Goal: Information Seeking & Learning: Learn about a topic

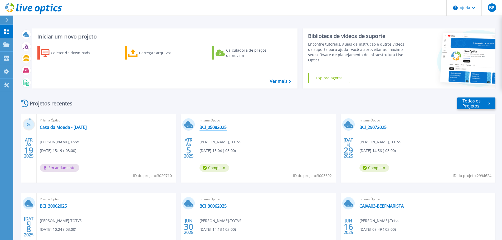
click at [218, 127] on font "BCI_05082025" at bounding box center [212, 127] width 27 height 6
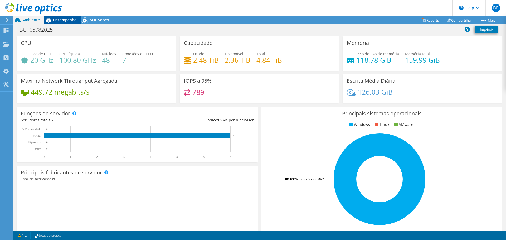
click at [58, 23] on div "Desempenho" at bounding box center [62, 20] width 37 height 8
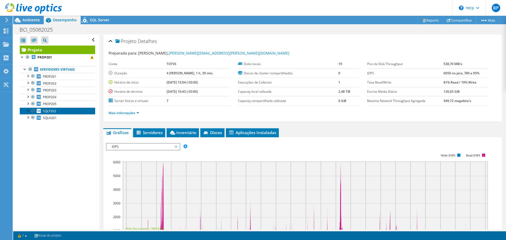
click at [53, 112] on span "SQLP202" at bounding box center [49, 111] width 13 height 4
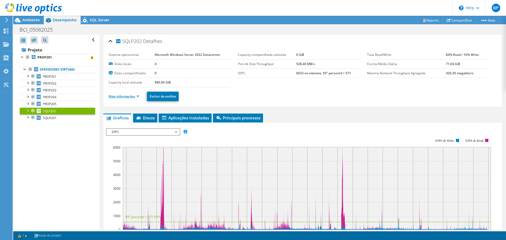
click at [132, 98] on link "Mais informações" at bounding box center [123, 96] width 31 height 4
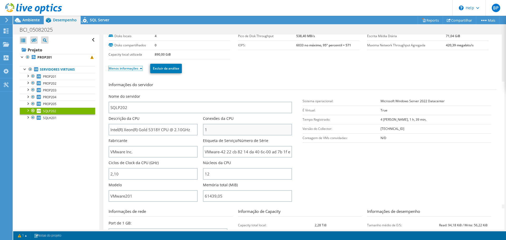
scroll to position [26, 0]
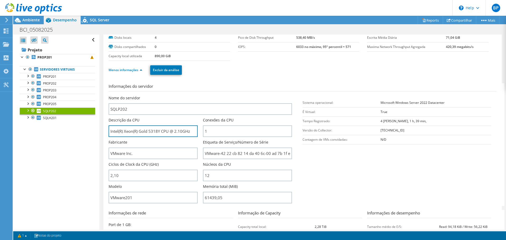
drag, startPoint x: 191, startPoint y: 133, endPoint x: 108, endPoint y: 129, distance: 83.6
click at [108, 129] on div "SQLP202 Detalhes Sistema operacional Microsoft Windows Server 2022 Datacenter D…" at bounding box center [302, 163] width 398 height 311
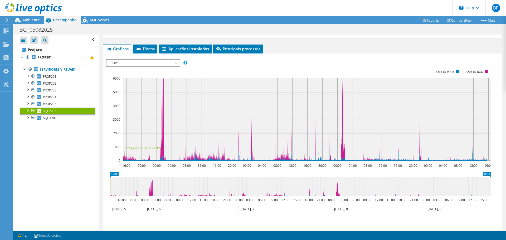
scroll to position [316, 0]
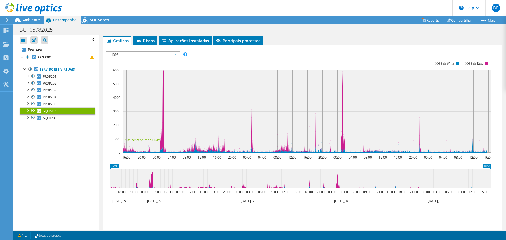
click at [137, 54] on span "IOPS" at bounding box center [143, 55] width 68 height 6
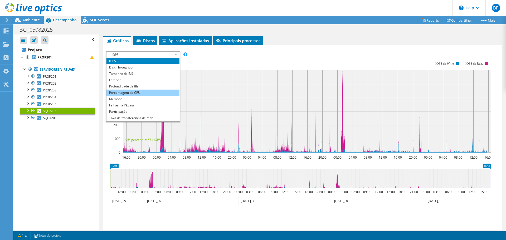
click at [128, 94] on li "Porcentagem da CPU" at bounding box center [142, 93] width 73 height 6
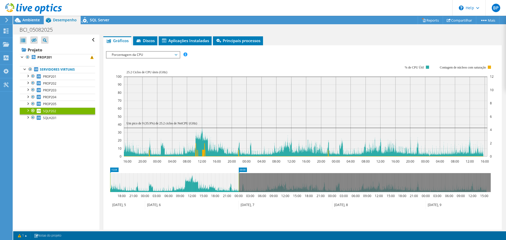
drag, startPoint x: 490, startPoint y: 178, endPoint x: 238, endPoint y: 198, distance: 252.5
click at [238, 198] on icon "15:04 00:00 18:00 21:00 00:00 03:00 06:00 09:00 12:00 15:00 18:00 21:00 00:00 0…" at bounding box center [300, 188] width 389 height 42
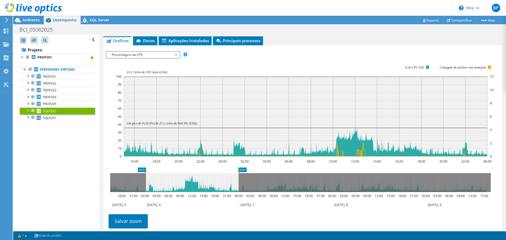
drag, startPoint x: 111, startPoint y: 182, endPoint x: 146, endPoint y: 187, distance: 35.9
click at [146, 187] on rect at bounding box center [146, 182] width 2 height 19
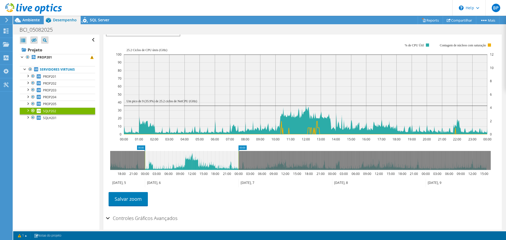
scroll to position [342, 0]
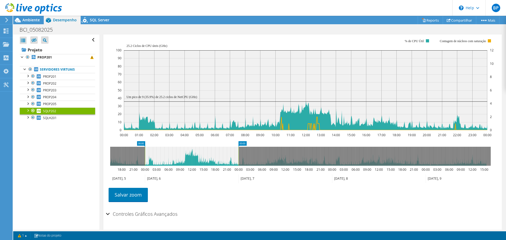
click at [376, 208] on div "IOPS Disk Throughput Tamanho de E/S Latência Profundidade da fila Porcentagem d…" at bounding box center [302, 117] width 393 height 184
click at [395, 180] on icon at bounding box center [378, 178] width 93 height 9
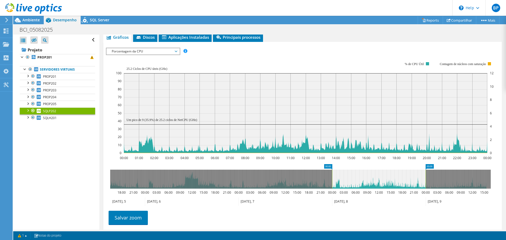
scroll to position [316, 0]
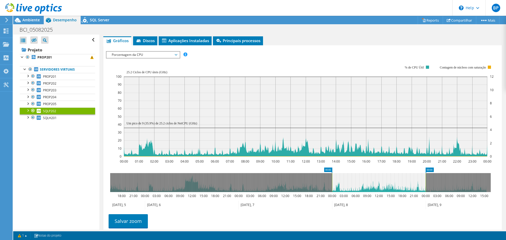
click at [395, 222] on ul "Salvar zoom" at bounding box center [301, 220] width 390 height 15
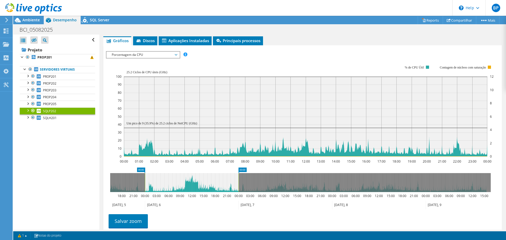
drag, startPoint x: 354, startPoint y: 177, endPoint x: 167, endPoint y: 180, distance: 187.0
click at [167, 180] on icon at bounding box center [191, 182] width 93 height 19
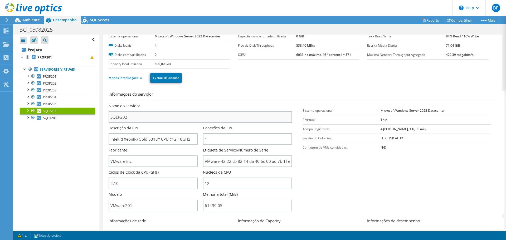
scroll to position [0, 0]
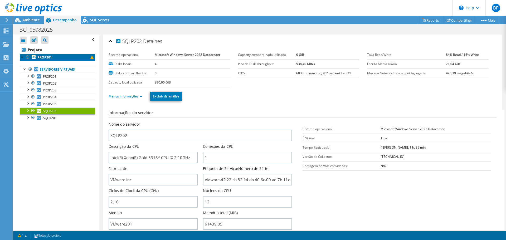
click at [39, 58] on b "PROP201" at bounding box center [44, 57] width 14 height 4
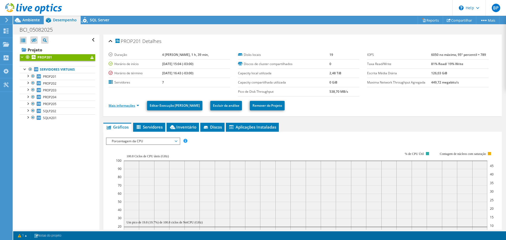
click at [136, 104] on link "Mais informações" at bounding box center [123, 105] width 31 height 4
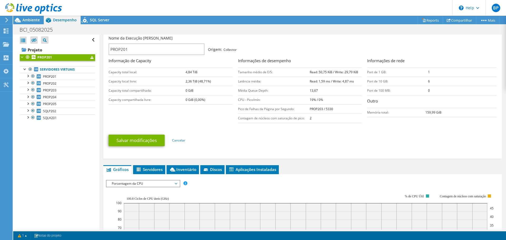
scroll to position [79, 0]
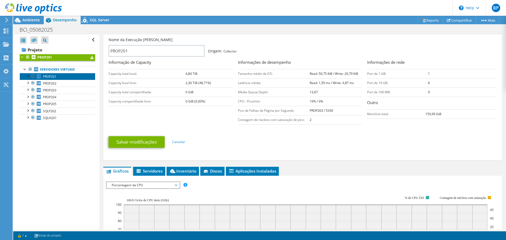
click at [52, 78] on span "PROP201" at bounding box center [49, 76] width 13 height 4
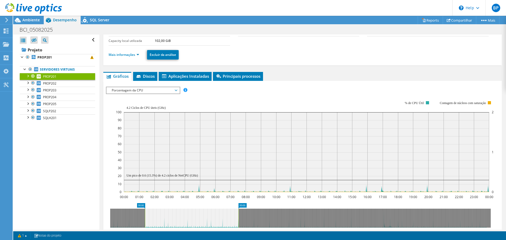
scroll to position [26, 0]
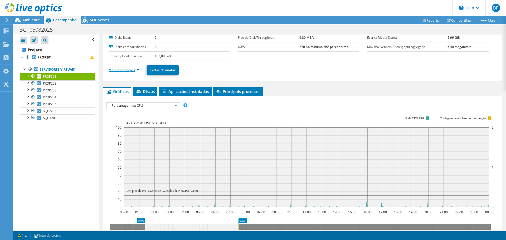
click at [131, 72] on link "Mais informações" at bounding box center [123, 70] width 31 height 4
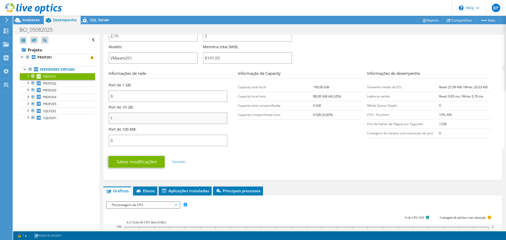
scroll to position [184, 0]
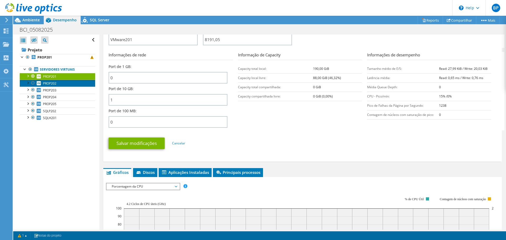
click at [54, 82] on span "PROP202" at bounding box center [49, 83] width 13 height 4
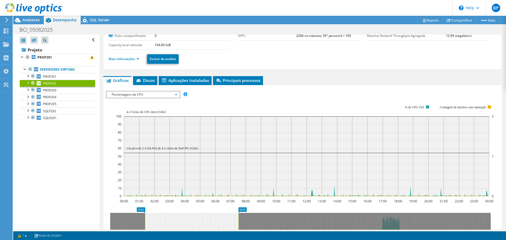
scroll to position [13, 0]
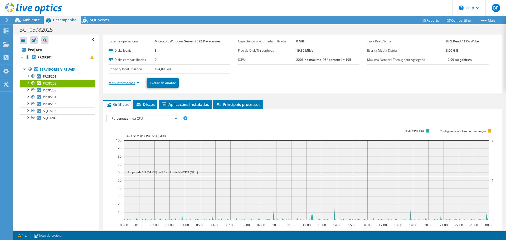
click at [129, 81] on link "Mais informações" at bounding box center [123, 83] width 31 height 4
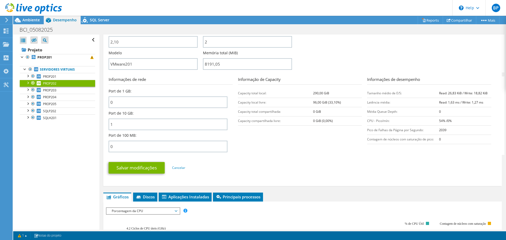
scroll to position [171, 0]
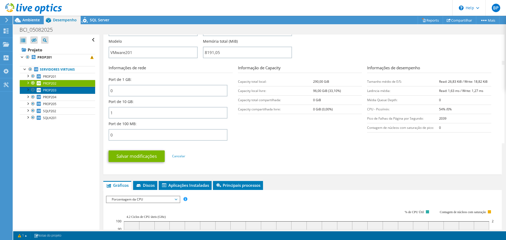
click at [55, 90] on span "PROP203" at bounding box center [49, 90] width 13 height 4
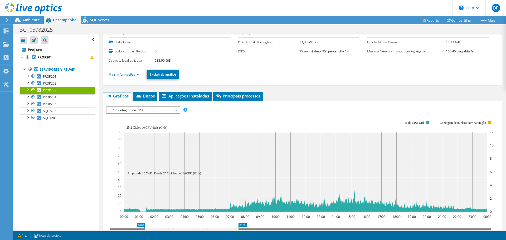
scroll to position [13, 0]
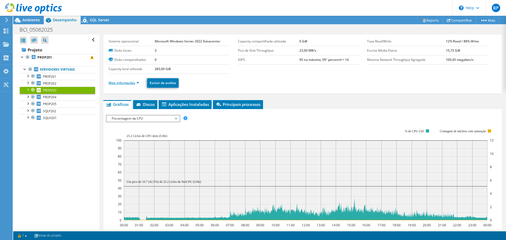
click at [129, 82] on link "Mais informações" at bounding box center [123, 83] width 31 height 4
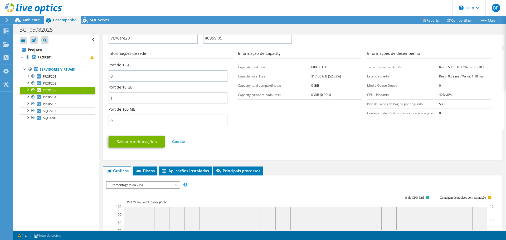
scroll to position [198, 0]
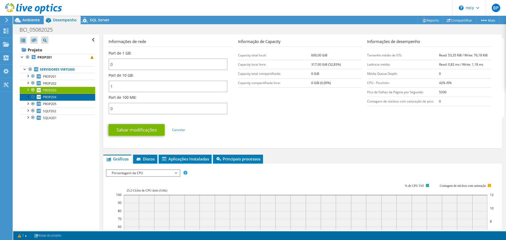
click at [61, 98] on link "PROP204" at bounding box center [57, 97] width 75 height 7
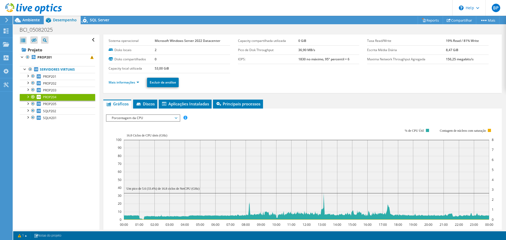
scroll to position [13, 0]
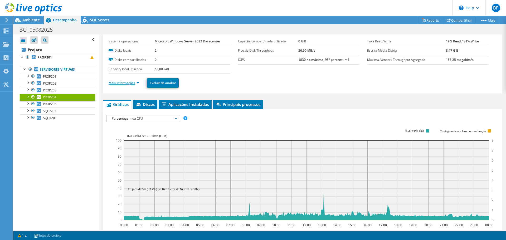
click at [127, 83] on link "Mais informações" at bounding box center [123, 83] width 31 height 4
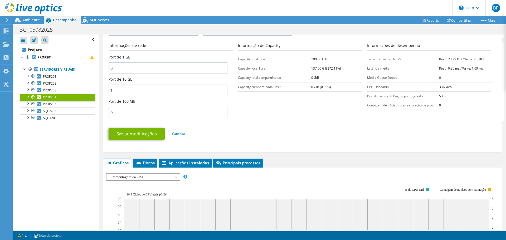
scroll to position [198, 0]
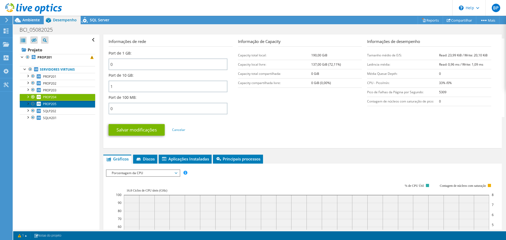
click at [52, 103] on span "PROP205" at bounding box center [49, 104] width 13 height 4
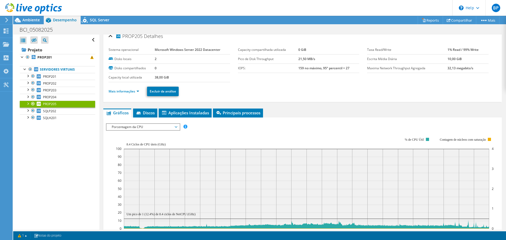
scroll to position [0, 0]
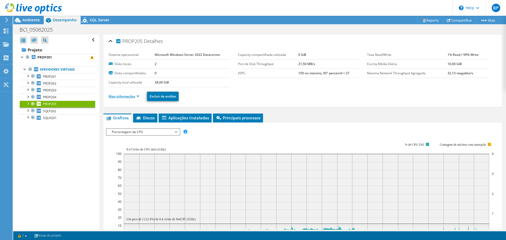
click at [124, 98] on link "Mais informações" at bounding box center [123, 96] width 31 height 4
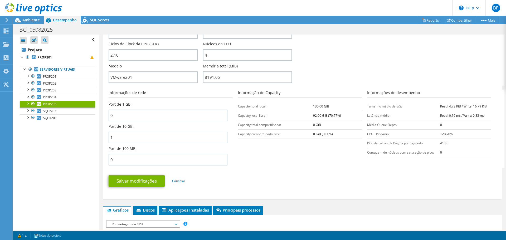
scroll to position [158, 0]
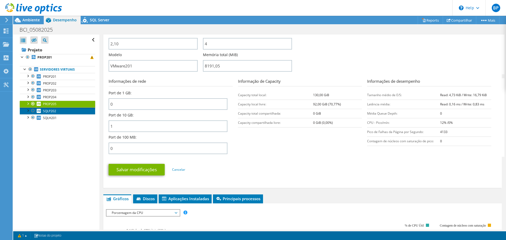
click at [59, 113] on link "SQLP202" at bounding box center [57, 110] width 75 height 7
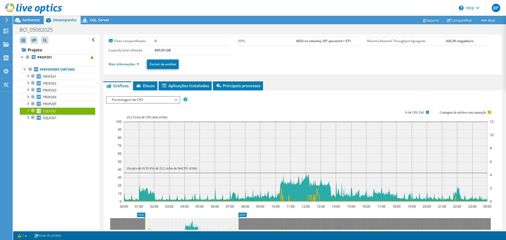
scroll to position [13, 0]
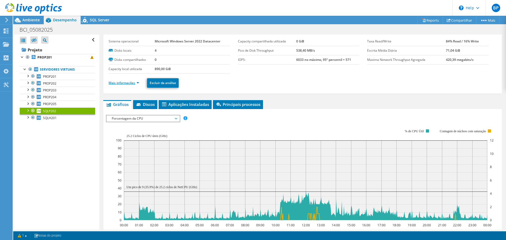
click at [127, 82] on link "Mais informações" at bounding box center [123, 83] width 31 height 4
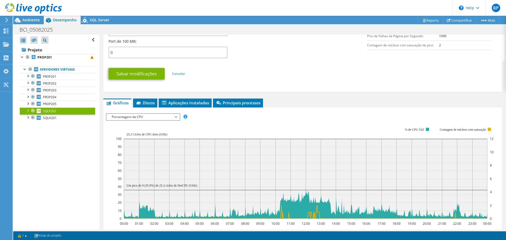
scroll to position [211, 0]
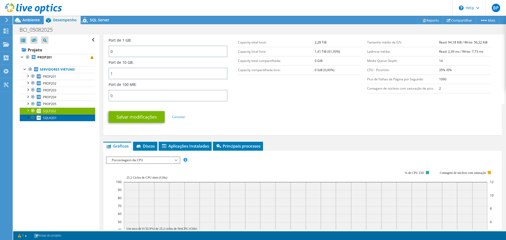
click at [50, 116] on span "SQLH201" at bounding box center [50, 118] width 14 height 4
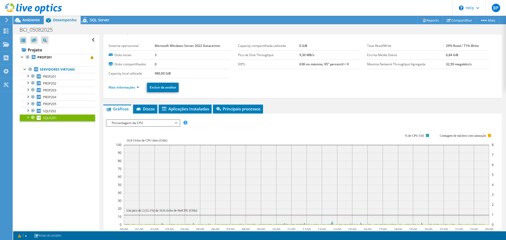
scroll to position [0, 0]
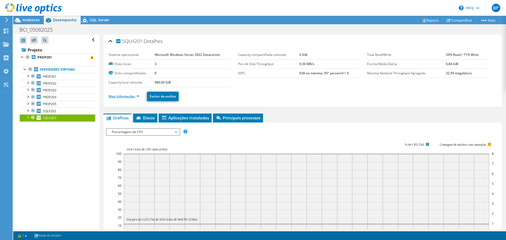
click at [132, 97] on link "Mais informações" at bounding box center [123, 96] width 31 height 4
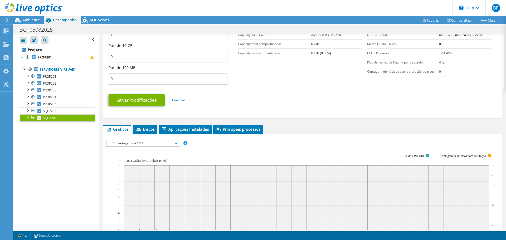
scroll to position [263, 0]
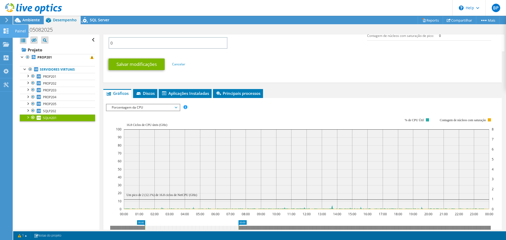
click at [4, 31] on icon at bounding box center [6, 30] width 6 height 5
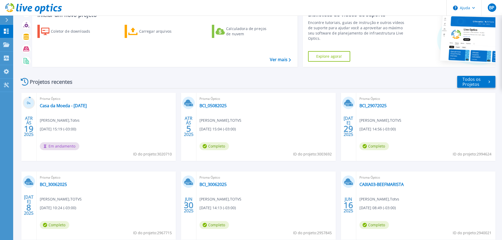
scroll to position [26, 0]
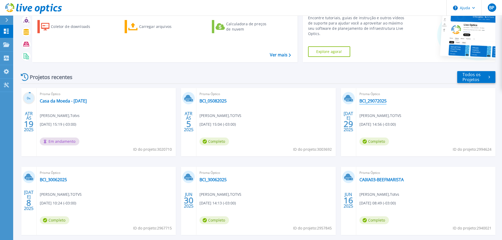
click at [377, 102] on font "BCI_29072025" at bounding box center [372, 101] width 27 height 6
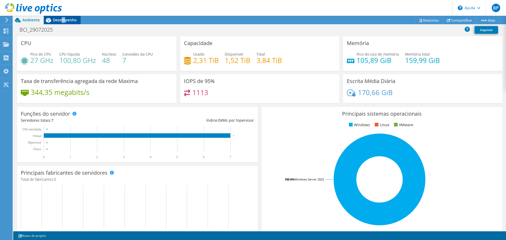
click at [63, 19] on font "Desempenho" at bounding box center [65, 19] width 24 height 5
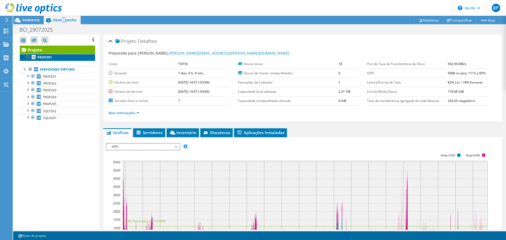
click at [45, 55] on font "PROP201" at bounding box center [44, 57] width 14 height 4
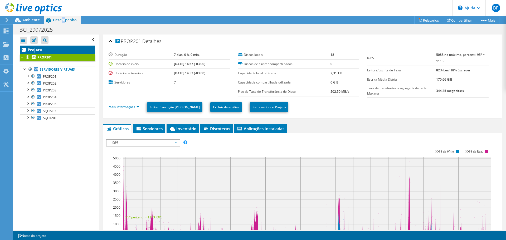
click at [37, 50] on font "Projeto" at bounding box center [35, 49] width 14 height 5
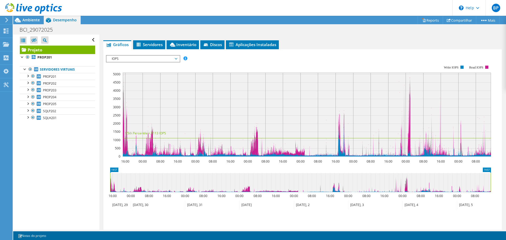
scroll to position [51, 0]
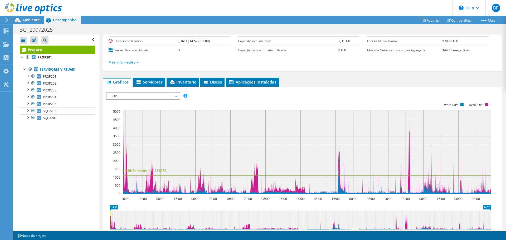
click at [118, 94] on span "IOPS" at bounding box center [143, 96] width 68 height 6
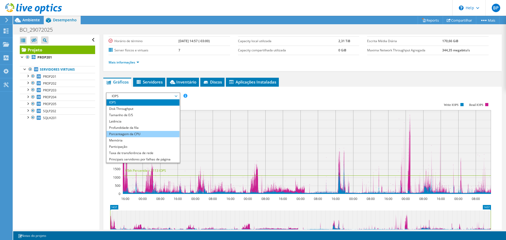
click at [130, 134] on li "Porcentagem da CPU" at bounding box center [142, 134] width 73 height 6
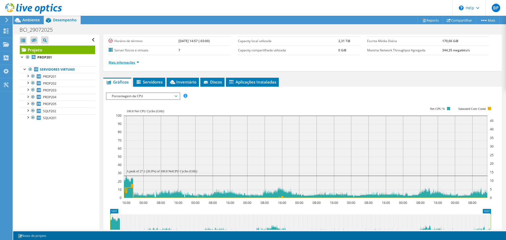
click at [136, 61] on link "Mais informações" at bounding box center [123, 62] width 31 height 4
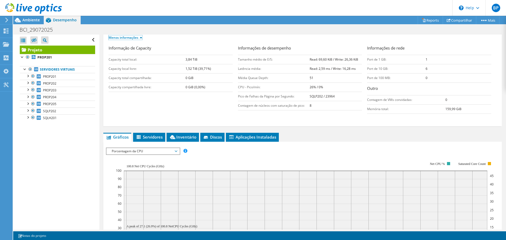
scroll to position [77, 0]
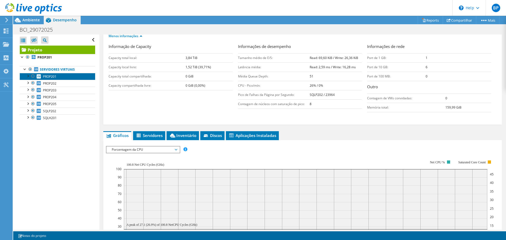
click at [54, 77] on span "PROP201" at bounding box center [49, 76] width 13 height 4
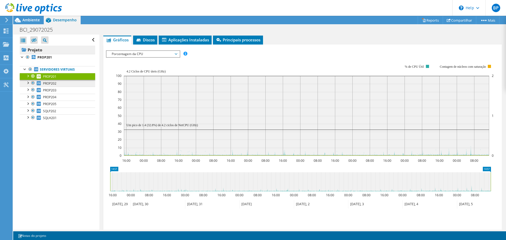
scroll to position [79, 0]
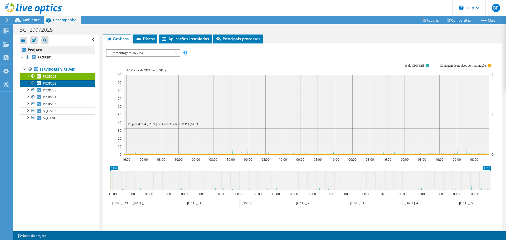
click at [55, 82] on span "PROP202" at bounding box center [49, 83] width 13 height 4
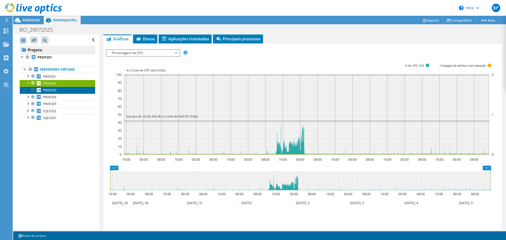
click at [49, 89] on span "PROP203" at bounding box center [49, 90] width 13 height 4
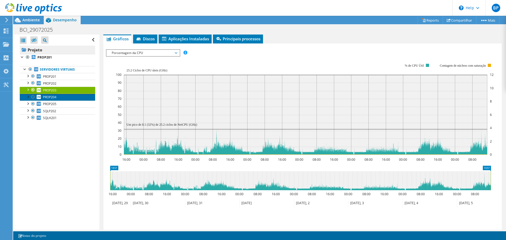
click at [54, 96] on span "PROP204" at bounding box center [49, 97] width 13 height 4
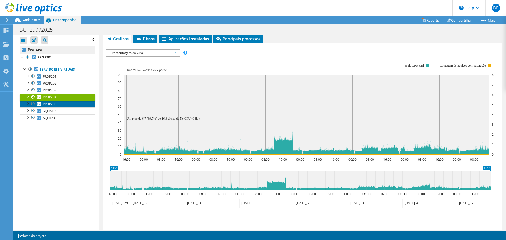
click at [52, 101] on link "PROP205" at bounding box center [57, 104] width 75 height 7
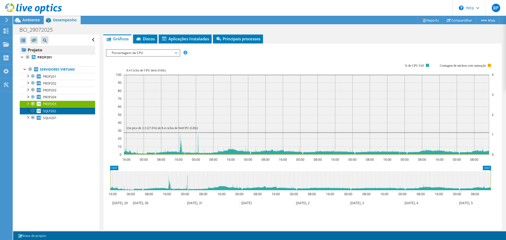
click at [54, 112] on span "SQLP202" at bounding box center [49, 111] width 13 height 4
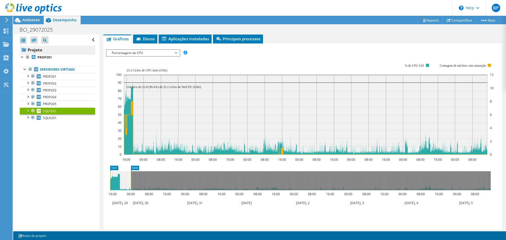
drag, startPoint x: 490, startPoint y: 179, endPoint x: 131, endPoint y: 195, distance: 359.8
click at [131, 195] on icon "14:57 00:00 16:00 00:00 08:00 16:00 00:00 08:00 16:00 00:00 08:00 16:00 00:00 0…" at bounding box center [300, 187] width 389 height 42
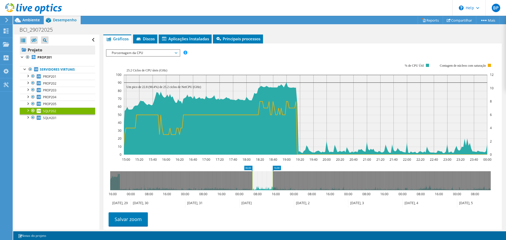
drag, startPoint x: 144, startPoint y: 181, endPoint x: 275, endPoint y: 181, distance: 130.9
click at [273, 181] on icon at bounding box center [262, 180] width 21 height 19
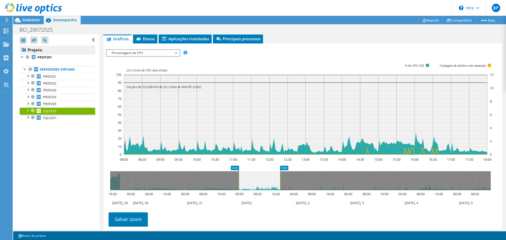
drag, startPoint x: 258, startPoint y: 179, endPoint x: 254, endPoint y: 181, distance: 3.9
click at [239, 182] on rect at bounding box center [239, 180] width 2 height 19
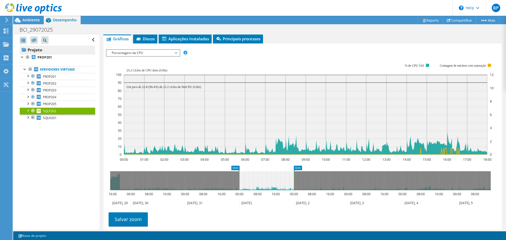
drag, startPoint x: 280, startPoint y: 177, endPoint x: 294, endPoint y: 178, distance: 13.5
click at [294, 178] on rect at bounding box center [294, 180] width 2 height 19
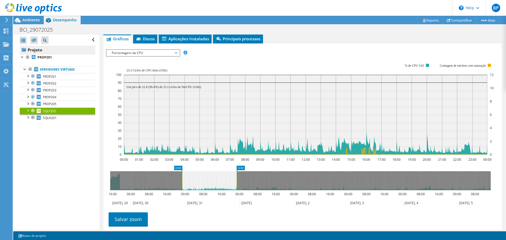
drag, startPoint x: 276, startPoint y: 176, endPoint x: 219, endPoint y: 182, distance: 57.5
click at [219, 182] on icon at bounding box center [209, 180] width 55 height 19
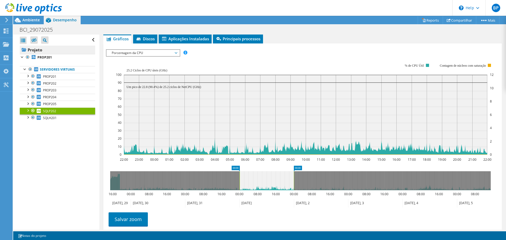
drag, startPoint x: 218, startPoint y: 179, endPoint x: 276, endPoint y: 180, distance: 58.2
click at [276, 180] on icon at bounding box center [266, 180] width 54 height 19
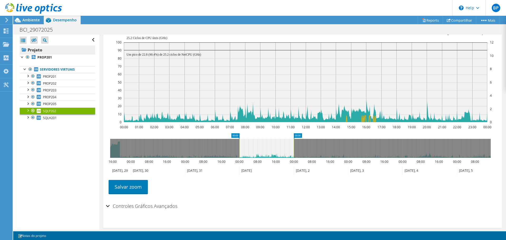
scroll to position [119, 0]
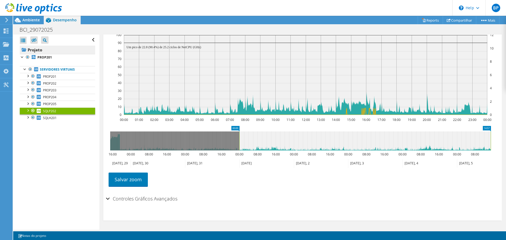
drag, startPoint x: 293, startPoint y: 140, endPoint x: 505, endPoint y: 136, distance: 212.5
click at [505, 136] on article "SQLP202 Detalhes Sistema operacional Microsoft Windows Server 2022 Datacenter D…" at bounding box center [302, 131] width 406 height 195
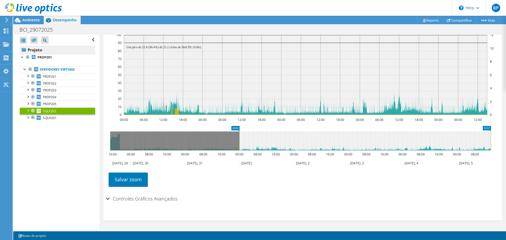
drag, startPoint x: 240, startPoint y: 139, endPoint x: 94, endPoint y: 137, distance: 146.2
click at [77, 134] on div "Abrir Todos Fechar Todos Ocultar nós excluídos Filtro de árvore do projeto" at bounding box center [259, 131] width 492 height 195
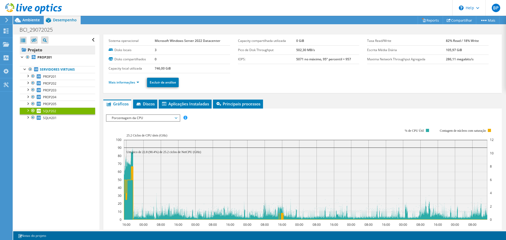
scroll to position [13, 0]
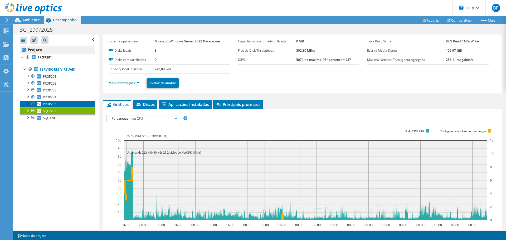
click at [52, 107] on link "PROP205" at bounding box center [57, 104] width 75 height 7
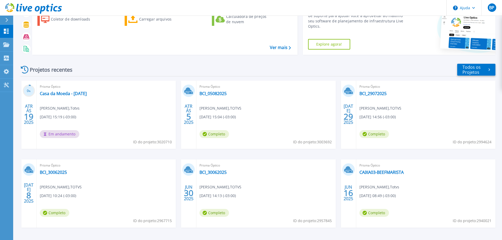
scroll to position [52, 0]
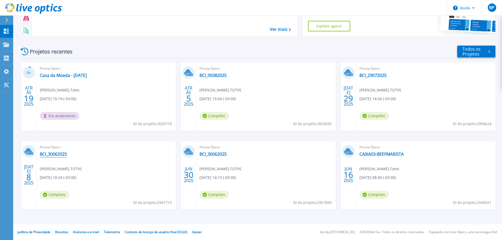
click at [54, 153] on font "BCI_30062025" at bounding box center [53, 154] width 27 height 6
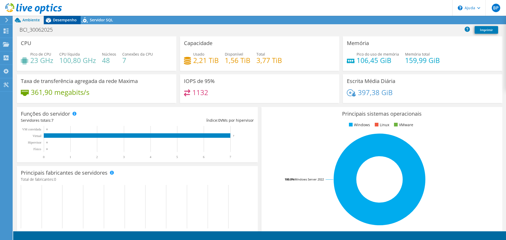
click at [62, 18] on font "Desempenho" at bounding box center [65, 19] width 24 height 5
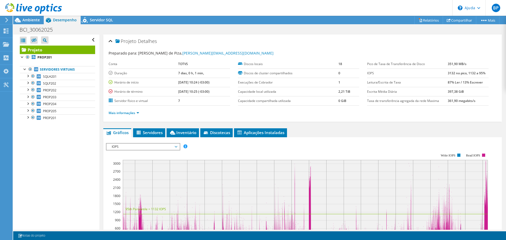
click at [124, 145] on span "IOPS" at bounding box center [143, 147] width 68 height 6
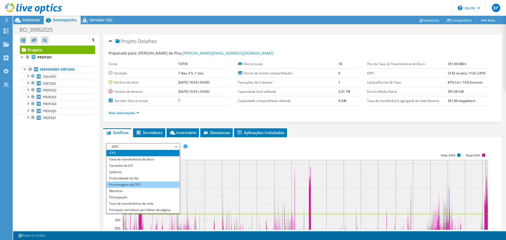
click at [135, 185] on font "Porcentagem da CPU" at bounding box center [124, 184] width 31 height 4
click at [139, 183] on font "Porcentagem da CPU" at bounding box center [124, 184] width 31 height 4
click at [108, 185] on li "Porcentagem da CPU" at bounding box center [142, 184] width 73 height 6
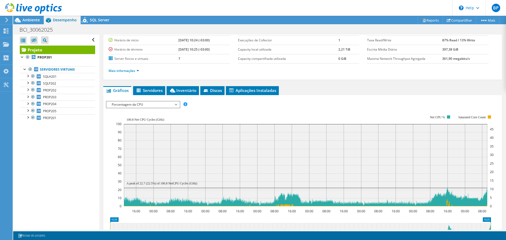
scroll to position [79, 0]
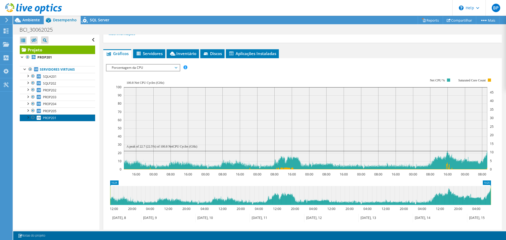
click at [53, 118] on span "PROP201" at bounding box center [49, 118] width 13 height 4
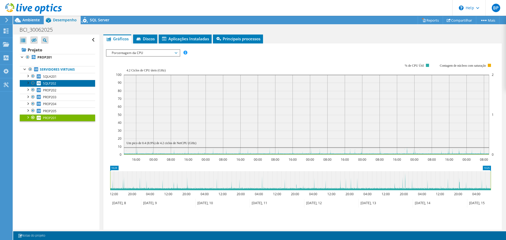
click at [54, 83] on span "SQLP202" at bounding box center [49, 83] width 13 height 4
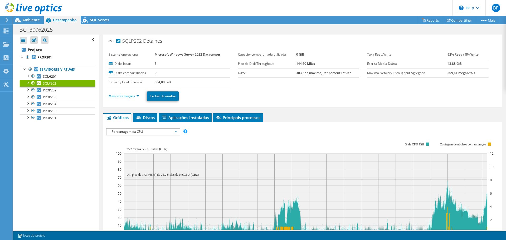
scroll to position [0, 0]
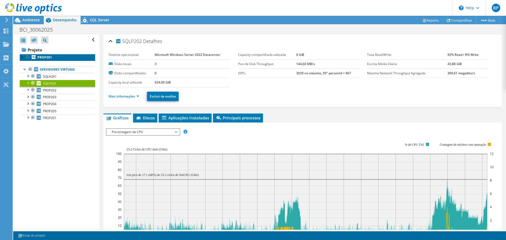
click at [37, 55] on b "PROP201" at bounding box center [44, 57] width 14 height 4
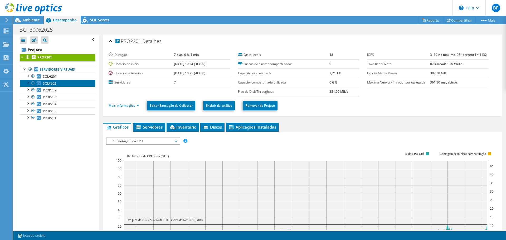
click at [48, 84] on span "SQLP202" at bounding box center [49, 83] width 13 height 4
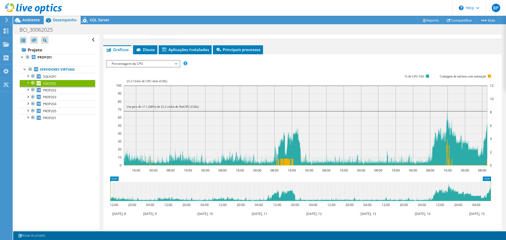
scroll to position [79, 0]
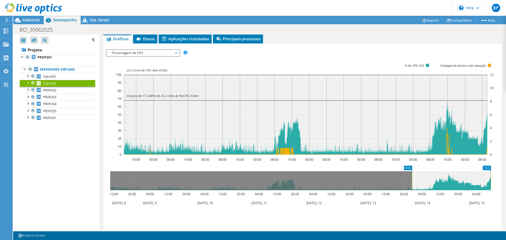
drag, startPoint x: 110, startPoint y: 179, endPoint x: 412, endPoint y: 191, distance: 302.3
click at [412, 191] on icon "10:25 00:00 12:00 20:00 04:00 12:00 20:00 04:00 12:00 20:00 04:00 12:00 20:00 0…" at bounding box center [300, 187] width 389 height 42
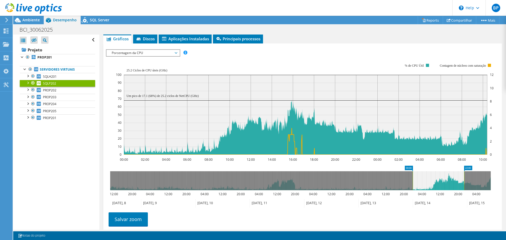
drag, startPoint x: 490, startPoint y: 178, endPoint x: 463, endPoint y: 184, distance: 26.9
click at [463, 184] on rect at bounding box center [464, 180] width 2 height 19
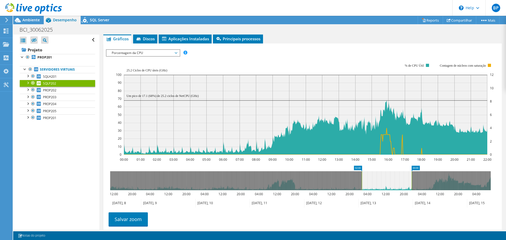
drag, startPoint x: 429, startPoint y: 179, endPoint x: 378, endPoint y: 183, distance: 50.9
click at [378, 183] on icon at bounding box center [387, 180] width 50 height 19
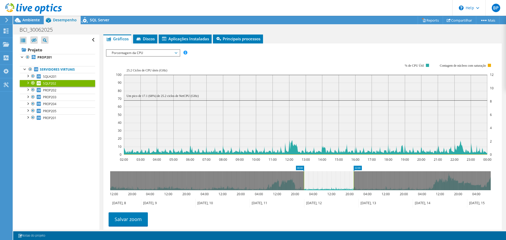
drag, startPoint x: 380, startPoint y: 183, endPoint x: 321, endPoint y: 188, distance: 59.2
click at [321, 188] on icon at bounding box center [329, 180] width 50 height 19
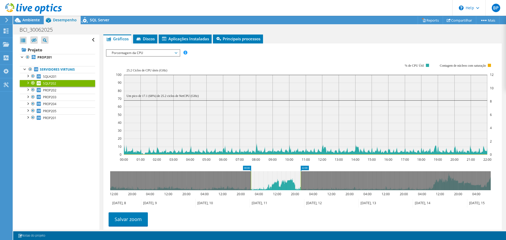
drag, startPoint x: 327, startPoint y: 186, endPoint x: 276, endPoint y: 189, distance: 50.1
click at [276, 189] on icon at bounding box center [276, 180] width 50 height 19
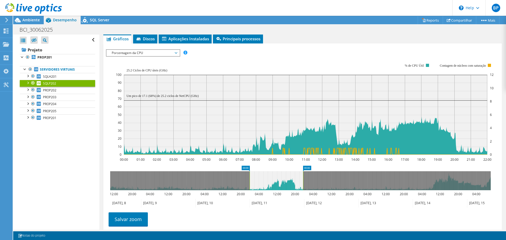
click at [302, 179] on rect at bounding box center [303, 180] width 2 height 19
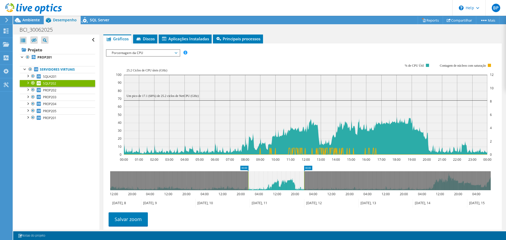
click at [248, 177] on rect at bounding box center [248, 180] width 2 height 19
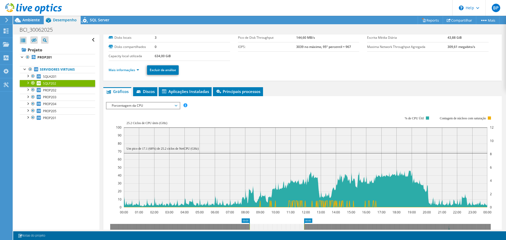
scroll to position [0, 0]
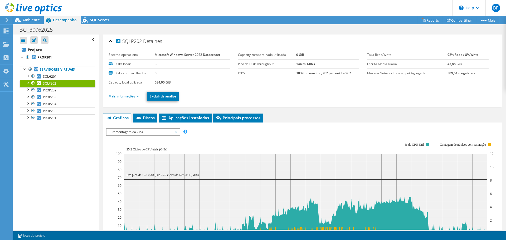
click at [125, 96] on link "Mais informações" at bounding box center [123, 96] width 31 height 4
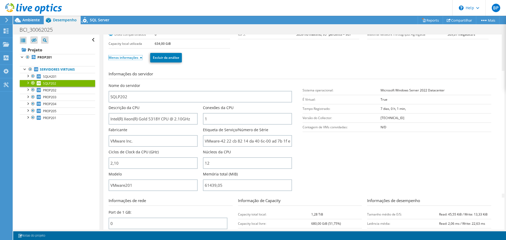
scroll to position [53, 0]
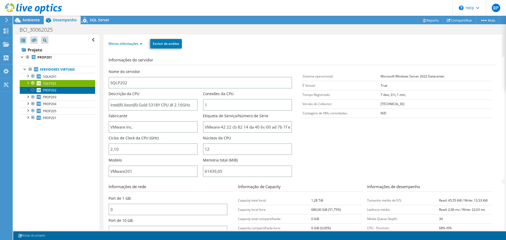
click at [58, 89] on link "PROP202" at bounding box center [57, 90] width 75 height 7
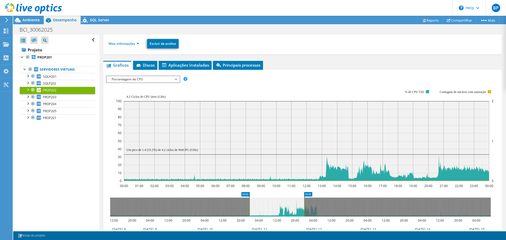
scroll to position [0, 0]
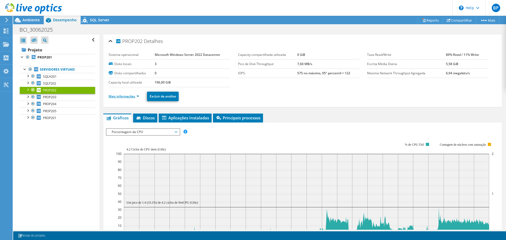
click at [132, 96] on link "Mais informações" at bounding box center [123, 96] width 31 height 4
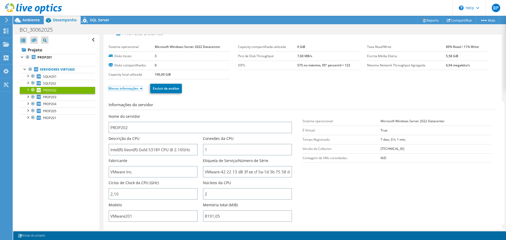
scroll to position [26, 0]
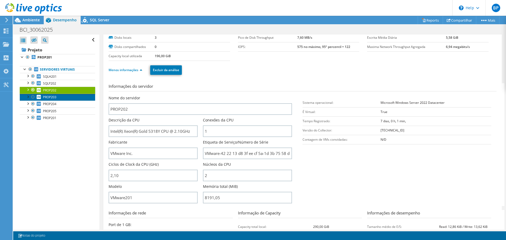
click at [51, 96] on span "PROP203" at bounding box center [49, 97] width 13 height 4
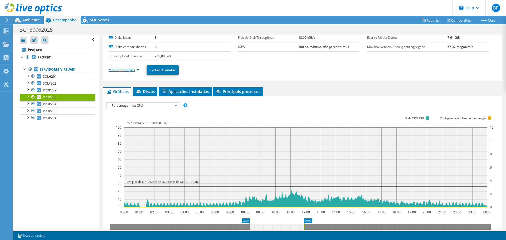
click at [120, 71] on link "Mais informações" at bounding box center [123, 70] width 31 height 4
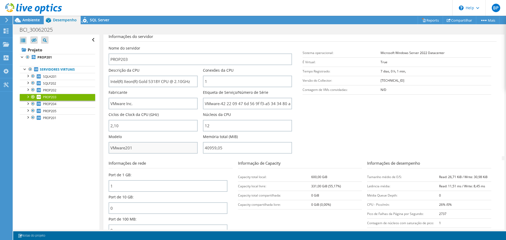
scroll to position [79, 0]
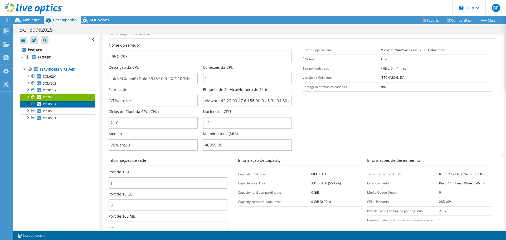
click at [52, 104] on span "PROP204" at bounding box center [49, 104] width 13 height 4
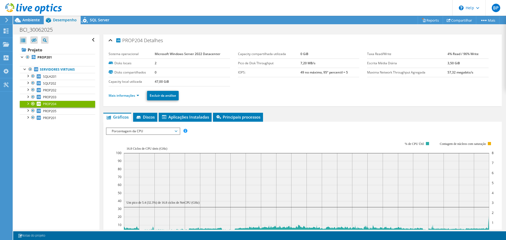
scroll to position [0, 0]
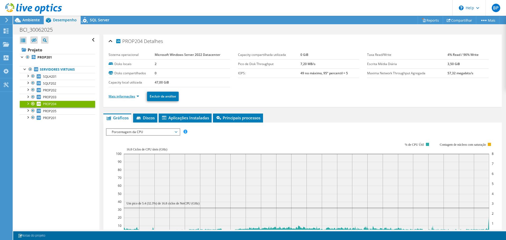
click at [126, 98] on link "Mais informações" at bounding box center [123, 96] width 31 height 4
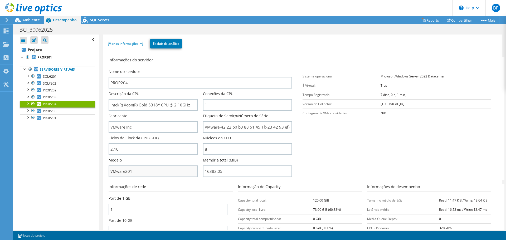
scroll to position [79, 0]
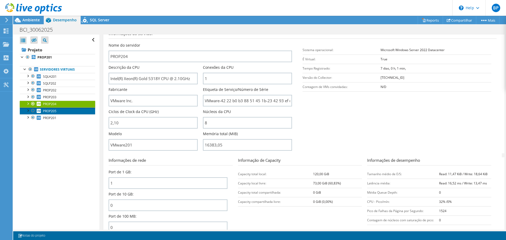
click at [56, 110] on span "PROP205" at bounding box center [49, 111] width 13 height 4
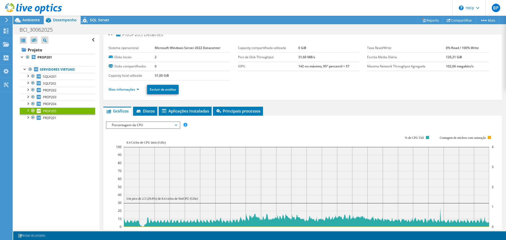
scroll to position [0, 0]
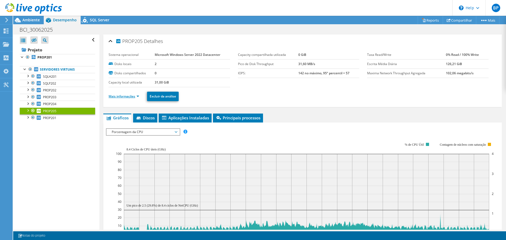
click at [126, 94] on link "Mais informações" at bounding box center [123, 96] width 31 height 4
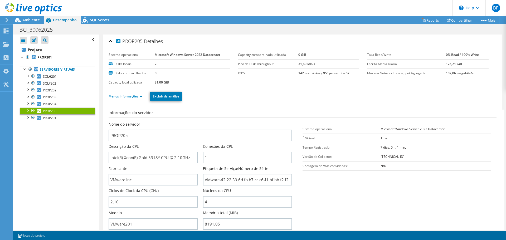
click at [47, 61] on ul "Servidores virtuais SQLH201 0 C: 1 E:" at bounding box center [57, 94] width 75 height 66
click at [47, 58] on b "PROP201" at bounding box center [44, 57] width 14 height 4
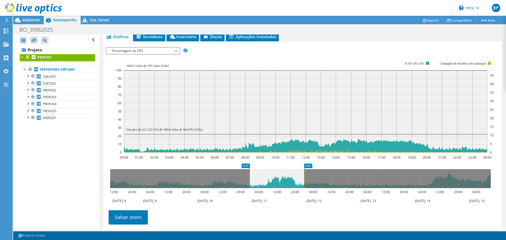
scroll to position [128, 0]
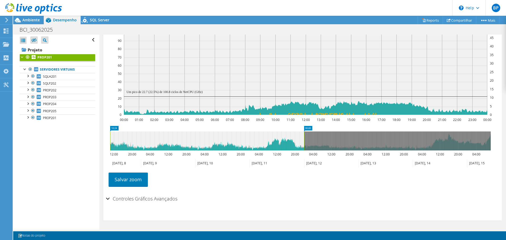
drag, startPoint x: 250, startPoint y: 137, endPoint x: 80, endPoint y: 137, distance: 170.1
click at [80, 137] on div "Abrir Todos Fechar Todos Ocultar nós excluídos Filtro de árvore do projeto" at bounding box center [259, 131] width 492 height 195
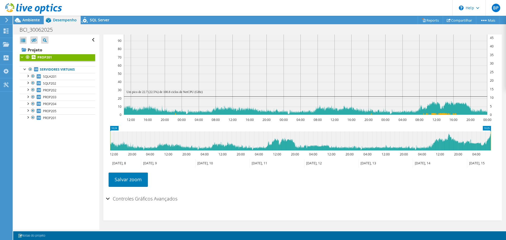
drag, startPoint x: 305, startPoint y: 137, endPoint x: 505, endPoint y: 136, distance: 200.4
click at [505, 136] on article "PROP201 Detalhes Duração 7 dias, 0 h, 1 min, Horário de início 07/08/2025, 10:2…" at bounding box center [302, 131] width 406 height 195
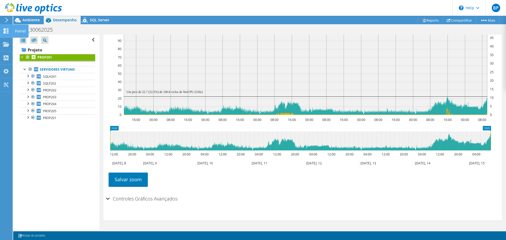
click at [7, 32] on use at bounding box center [6, 30] width 5 height 5
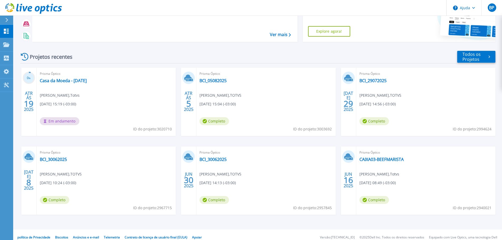
scroll to position [52, 0]
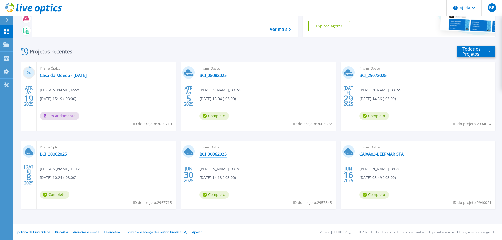
click at [219, 154] on font "BCI_30062025" at bounding box center [212, 154] width 27 height 6
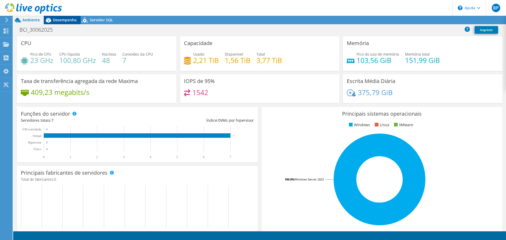
click at [69, 22] on font "Desempenho" at bounding box center [65, 19] width 24 height 5
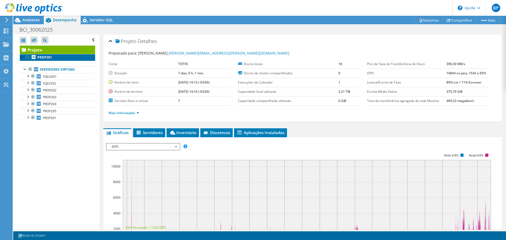
click at [47, 56] on font "PROP201" at bounding box center [44, 57] width 14 height 4
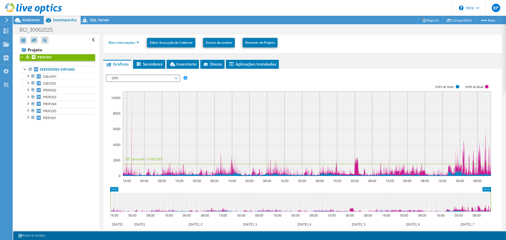
scroll to position [53, 0]
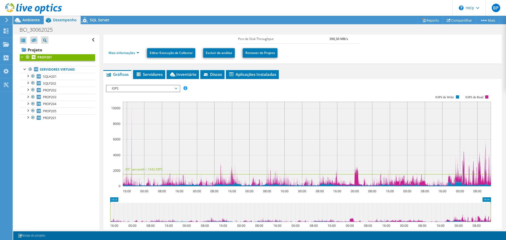
click at [117, 89] on span "IOPS" at bounding box center [143, 88] width 68 height 6
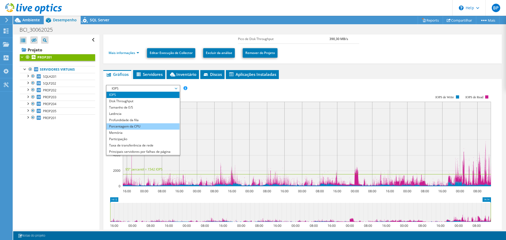
click at [122, 127] on li "Porcentagem da CPU" at bounding box center [142, 126] width 73 height 6
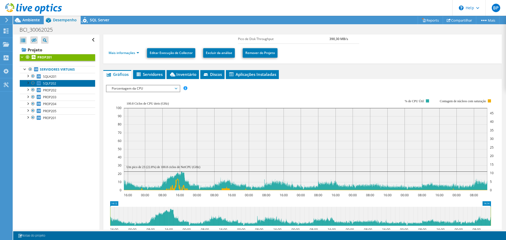
click at [54, 84] on span "SQLP202" at bounding box center [49, 83] width 13 height 4
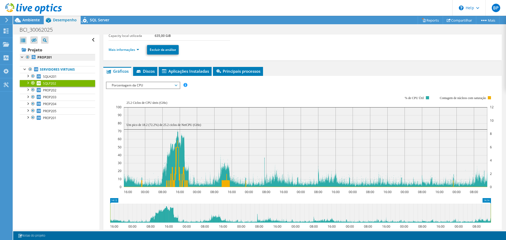
scroll to position [105, 0]
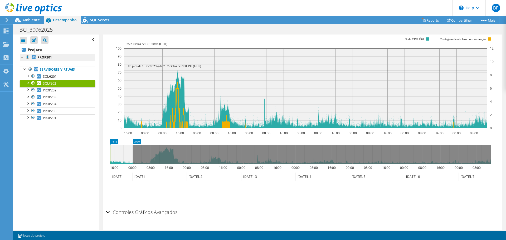
drag, startPoint x: 491, startPoint y: 151, endPoint x: 133, endPoint y: 169, distance: 358.0
click at [133, 169] on icon "14:13 00:00 16:00 00:00 08:00 16:00 00:00 08:00 16:00 00:00 08:00 16:00 00:00 0…" at bounding box center [300, 160] width 389 height 42
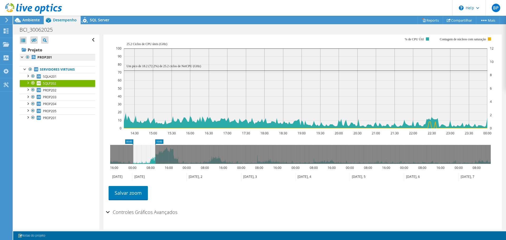
drag, startPoint x: 124, startPoint y: 159, endPoint x: 147, endPoint y: 165, distance: 23.5
click at [147, 165] on icon "00:00 10:00 16:00 00:00 08:00 16:00 00:00 08:00 16:00 00:00 08:00 16:00 00:00 0…" at bounding box center [300, 160] width 389 height 42
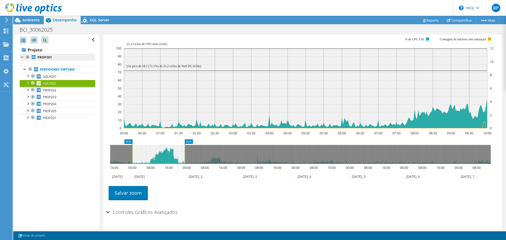
drag, startPoint x: 172, startPoint y: 155, endPoint x: 185, endPoint y: 157, distance: 13.0
click at [186, 157] on rect at bounding box center [185, 154] width 2 height 19
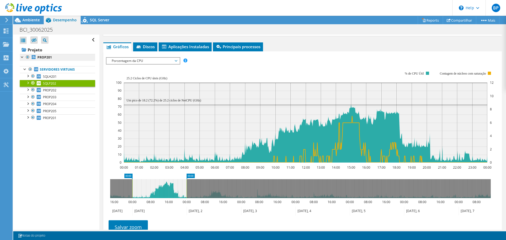
scroll to position [53, 0]
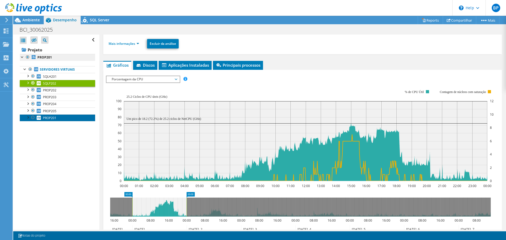
click at [48, 115] on link "PROP201" at bounding box center [57, 117] width 75 height 7
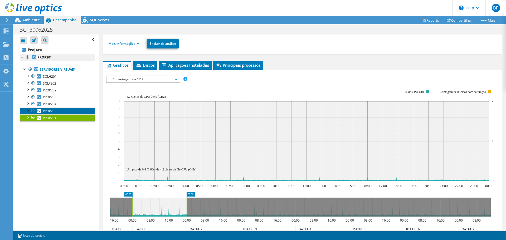
click at [49, 110] on span "PROP205" at bounding box center [49, 111] width 13 height 4
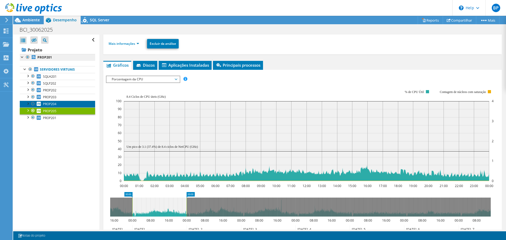
click at [51, 103] on span "PROP204" at bounding box center [49, 104] width 13 height 4
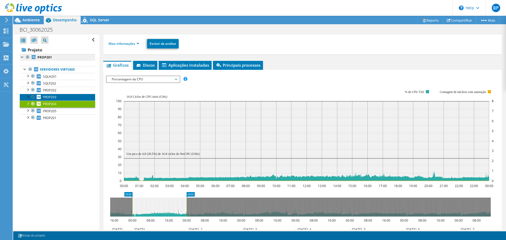
click at [52, 98] on span "PROP203" at bounding box center [49, 97] width 13 height 4
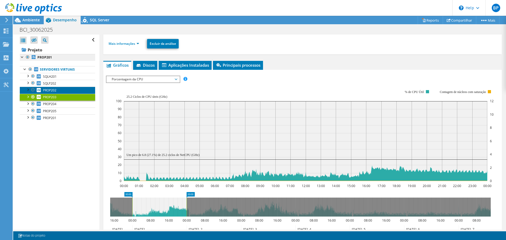
click at [52, 92] on span "PROP202" at bounding box center [49, 90] width 13 height 4
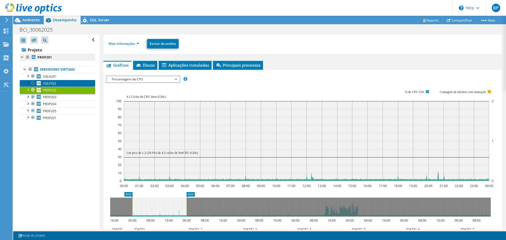
click at [51, 84] on span "SQLP202" at bounding box center [49, 83] width 13 height 4
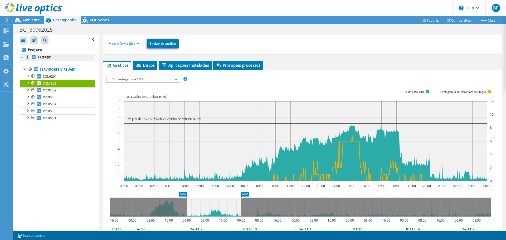
drag, startPoint x: 172, startPoint y: 207, endPoint x: 226, endPoint y: 211, distance: 54.7
click at [226, 211] on icon at bounding box center [214, 206] width 54 height 19
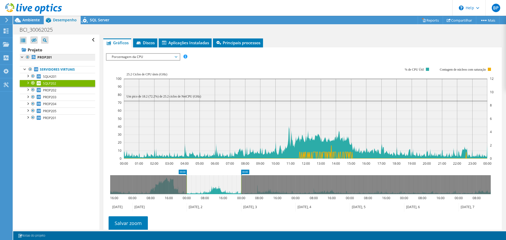
scroll to position [79, 0]
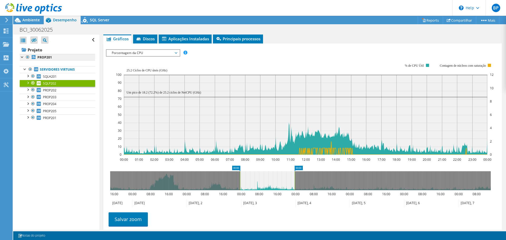
drag, startPoint x: 222, startPoint y: 180, endPoint x: 275, endPoint y: 187, distance: 53.9
click at [275, 187] on icon at bounding box center [267, 180] width 55 height 19
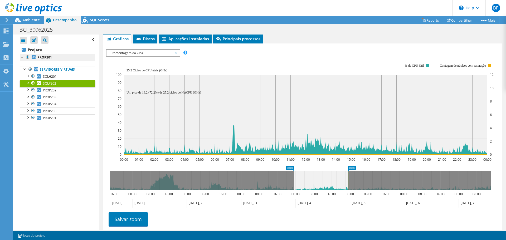
drag, startPoint x: 279, startPoint y: 183, endPoint x: 327, endPoint y: 185, distance: 48.2
click at [327, 185] on icon at bounding box center [321, 180] width 54 height 19
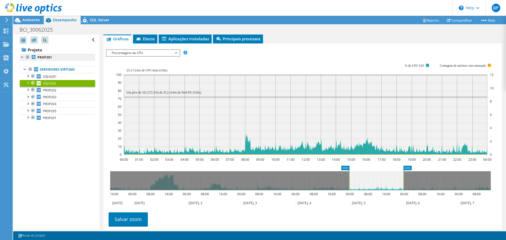
drag, startPoint x: 324, startPoint y: 181, endPoint x: 377, endPoint y: 184, distance: 53.8
click at [377, 184] on icon at bounding box center [376, 180] width 54 height 19
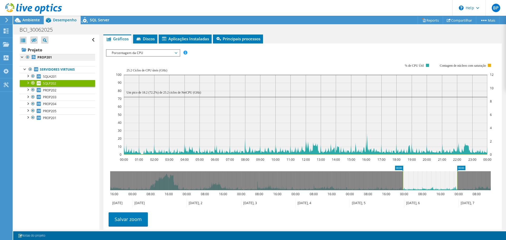
drag, startPoint x: 374, startPoint y: 180, endPoint x: 428, endPoint y: 177, distance: 53.3
click at [428, 177] on icon at bounding box center [430, 180] width 54 height 19
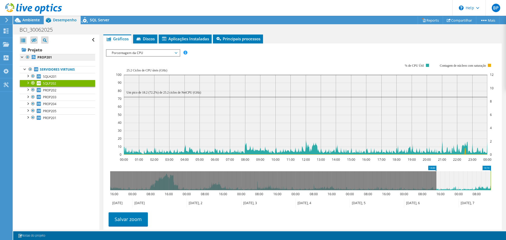
drag, startPoint x: 425, startPoint y: 177, endPoint x: 463, endPoint y: 176, distance: 38.2
click at [463, 176] on icon at bounding box center [463, 180] width 55 height 19
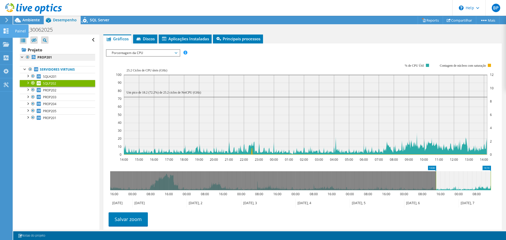
click at [7, 32] on use at bounding box center [6, 30] width 5 height 5
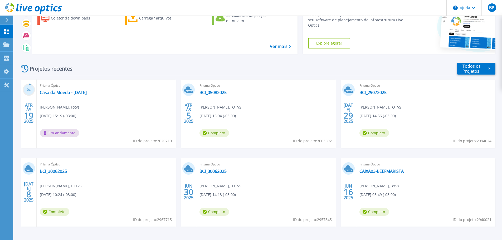
scroll to position [52, 0]
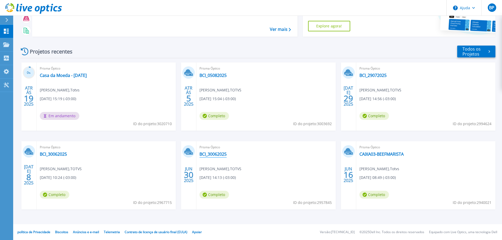
click at [211, 156] on font "BCI_30062025" at bounding box center [212, 154] width 27 height 6
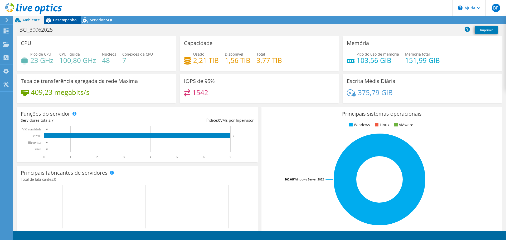
click at [65, 19] on font "Desempenho" at bounding box center [65, 19] width 24 height 5
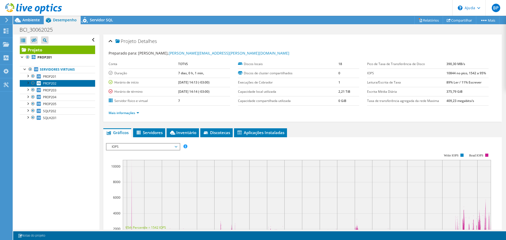
click at [52, 86] on link "PROP202" at bounding box center [57, 83] width 75 height 7
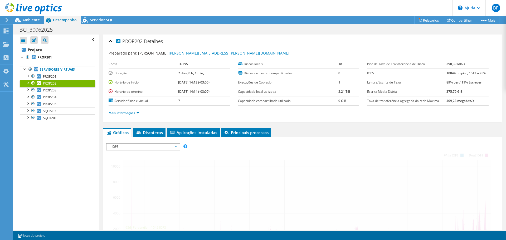
click at [118, 144] on font "IOPS" at bounding box center [115, 146] width 7 height 4
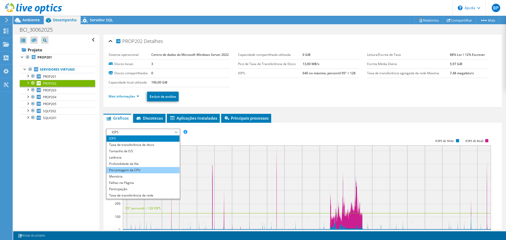
click at [123, 172] on font "Porcentagem da CPU" at bounding box center [124, 170] width 31 height 4
click at [108, 173] on li "Porcentagem da CPU" at bounding box center [142, 170] width 73 height 6
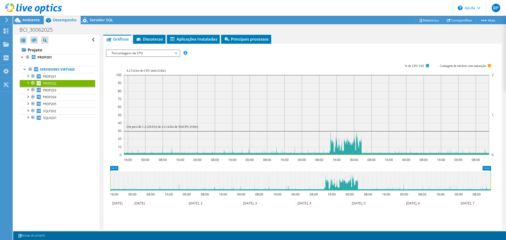
scroll to position [105, 0]
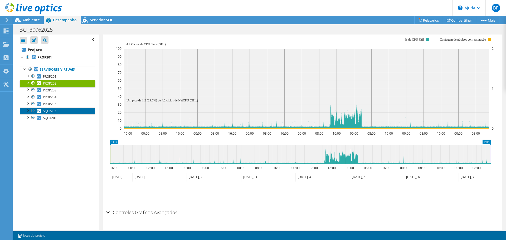
click at [50, 111] on font "SQLP202" at bounding box center [49, 111] width 13 height 4
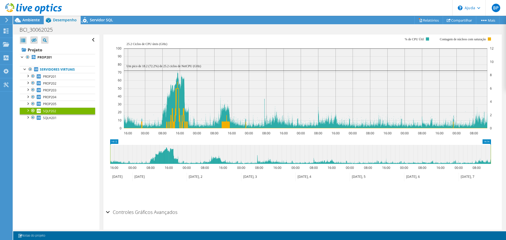
scroll to position [95, 0]
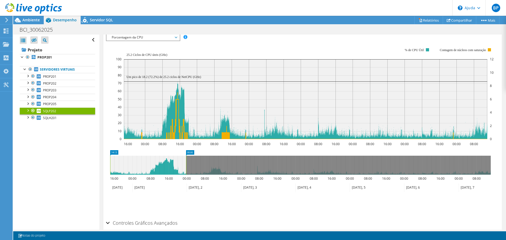
drag, startPoint x: 490, startPoint y: 162, endPoint x: 186, endPoint y: 191, distance: 305.8
click at [186, 191] on icon "14:13 00:00 16:00 00:00 08:00 16:00 00:00 08:00 16:00 00:00 08:00 16:00 00:00 0…" at bounding box center [300, 171] width 389 height 42
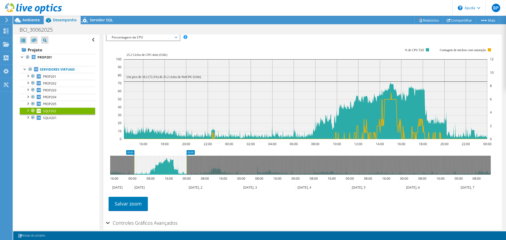
drag, startPoint x: 110, startPoint y: 164, endPoint x: 134, endPoint y: 169, distance: 24.0
click at [134, 169] on rect at bounding box center [134, 165] width 2 height 19
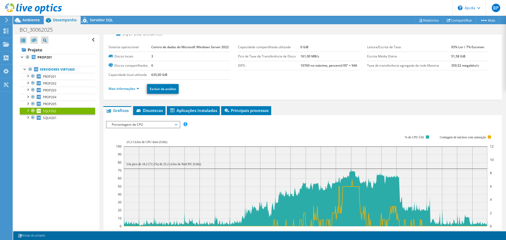
scroll to position [0, 0]
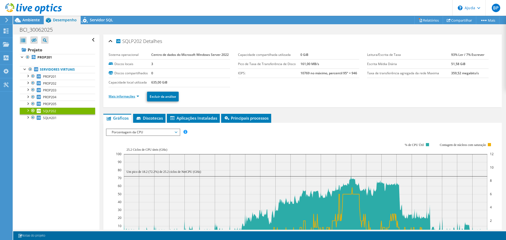
click at [136, 98] on link "Mais informações" at bounding box center [123, 96] width 31 height 4
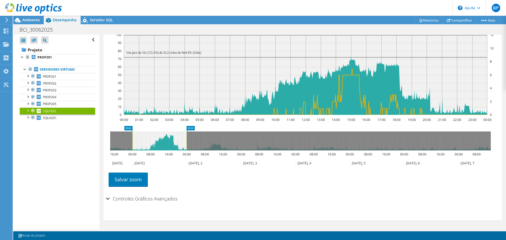
scroll to position [369, 0]
click at [6, 29] on icon at bounding box center [6, 30] width 6 height 5
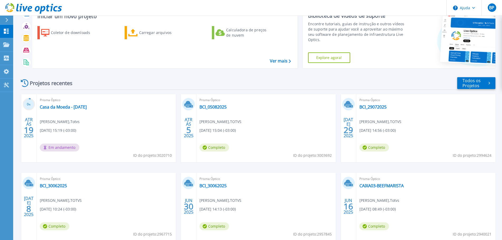
scroll to position [52, 0]
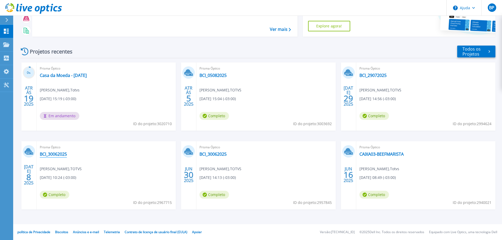
click at [60, 154] on font "BCI_30062025" at bounding box center [53, 154] width 27 height 6
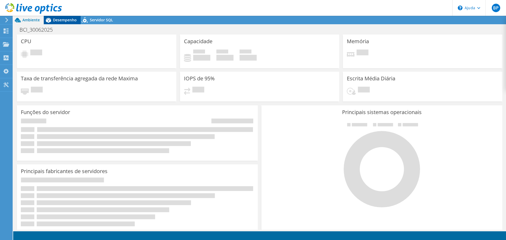
click at [71, 19] on font "Desempenho" at bounding box center [65, 19] width 24 height 5
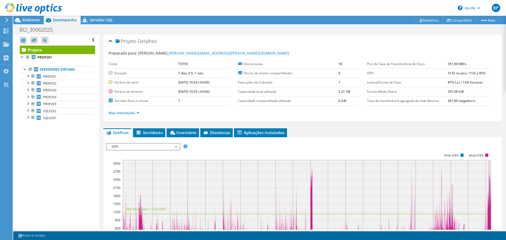
click at [8, 20] on use at bounding box center [6, 20] width 3 height 5
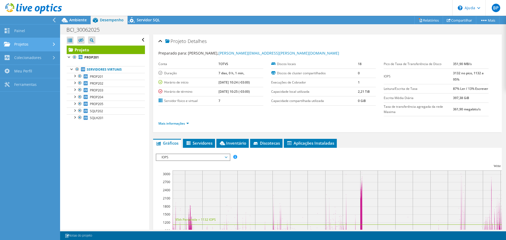
click at [21, 42] on font "Projetos" at bounding box center [21, 44] width 14 height 5
click at [16, 42] on font "Projetos" at bounding box center [21, 44] width 14 height 5
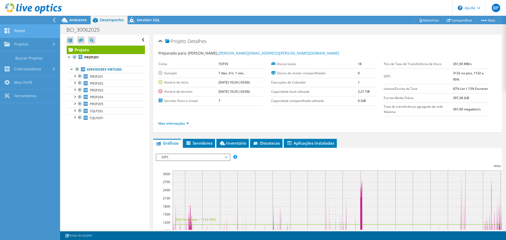
click at [18, 31] on font "Painel" at bounding box center [19, 30] width 11 height 5
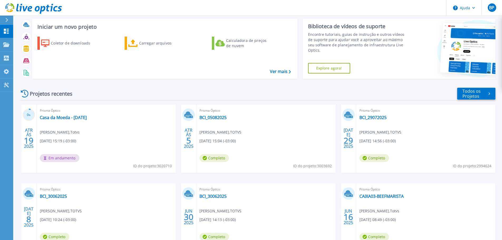
scroll to position [52, 0]
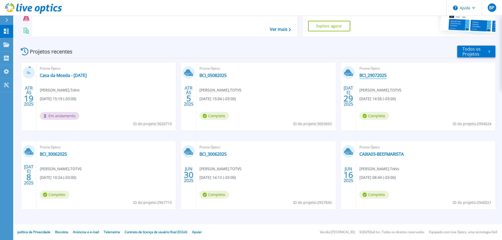
click at [372, 73] on font "BCI_29072025" at bounding box center [372, 75] width 27 height 6
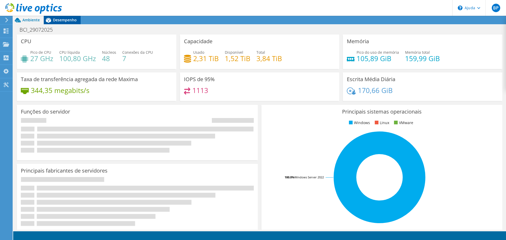
click at [60, 20] on font "Desempenho" at bounding box center [65, 19] width 24 height 5
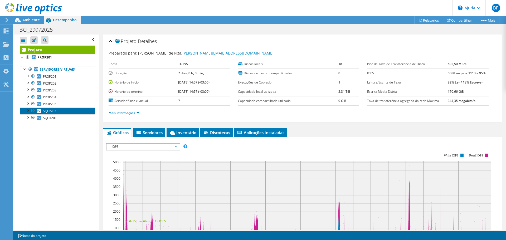
click at [58, 111] on link "SQLP202" at bounding box center [57, 110] width 75 height 7
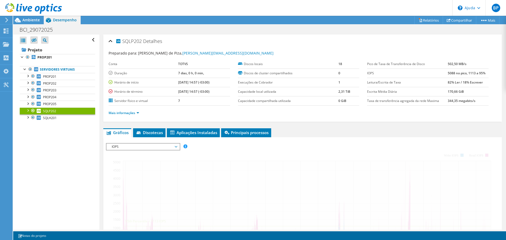
click at [123, 145] on span "IOPS" at bounding box center [143, 147] width 68 height 6
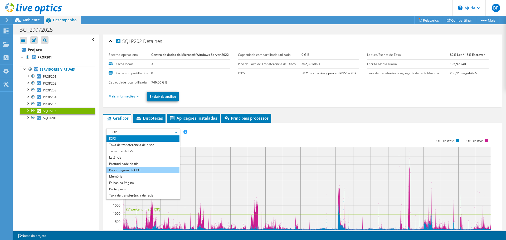
click at [126, 172] on font "Porcentagem da CPU" at bounding box center [124, 170] width 31 height 4
click at [116, 98] on font "Mais informações" at bounding box center [121, 96] width 27 height 4
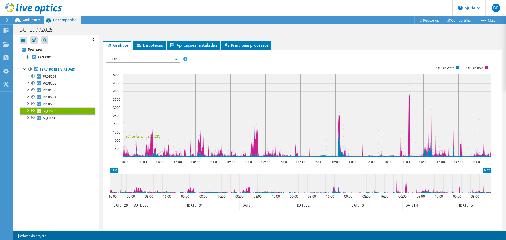
scroll to position [292, 0]
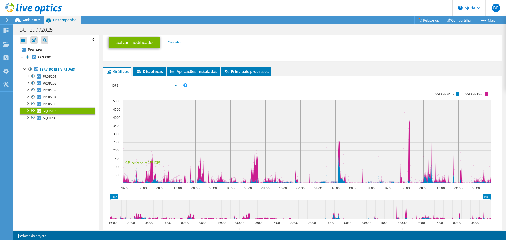
click at [130, 92] on div "IOPS Disk Throughput Tamanho de E/S Latência Profundidade da fila Porcentagem d…" at bounding box center [302, 170] width 393 height 182
click at [130, 89] on span "IOPS" at bounding box center [143, 85] width 68 height 6
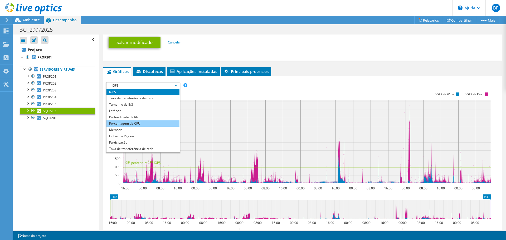
click at [128, 126] on font "Porcentagem da CPU" at bounding box center [124, 123] width 31 height 4
click at [112, 126] on font "Porcentagem da CPU" at bounding box center [124, 123] width 31 height 4
click at [106, 133] on div "IOPS IOPS Taxa de transferência de disco Tamanho de E/S Latência Profundidade d…" at bounding box center [143, 117] width 74 height 71
click at [106, 127] on li "Porcentagem da CPU" at bounding box center [142, 123] width 73 height 6
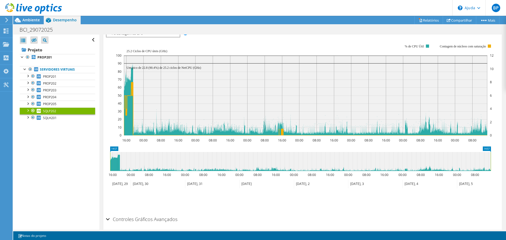
scroll to position [344, 0]
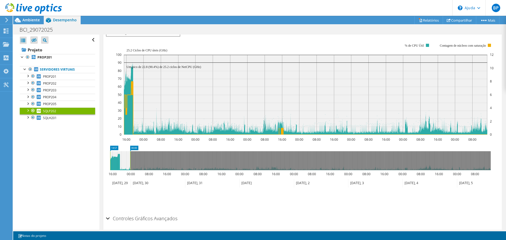
drag, startPoint x: 450, startPoint y: 172, endPoint x: 129, endPoint y: 190, distance: 321.0
click at [129, 188] on icon "14:57 00:00 16:00 00:00 08:00 16:00 00:00 08:00 16:00 00:00 08:00 16:00 00:00 0…" at bounding box center [300, 167] width 389 height 42
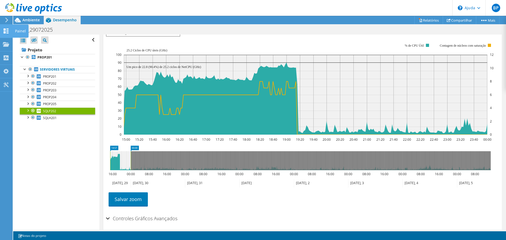
click at [7, 30] on use at bounding box center [6, 30] width 5 height 5
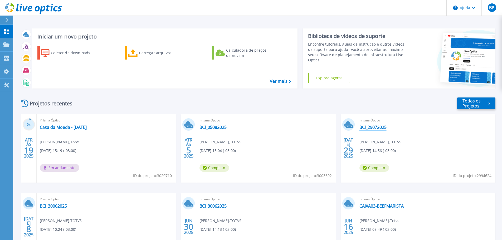
click at [373, 125] on font "BCI_29072025" at bounding box center [372, 127] width 27 height 6
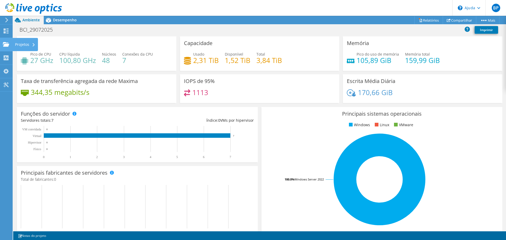
click at [8, 43] on use at bounding box center [6, 44] width 6 height 4
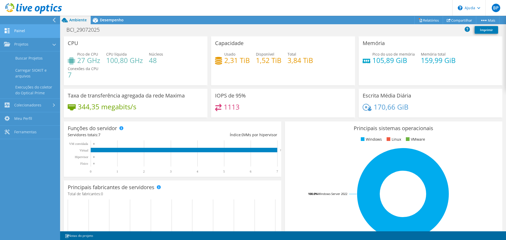
click at [19, 32] on font "Painel" at bounding box center [19, 30] width 11 height 5
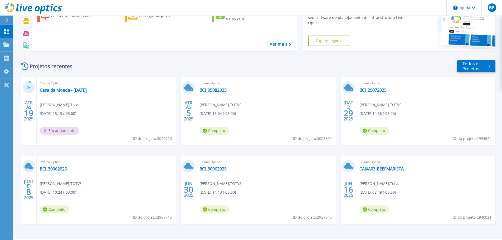
scroll to position [52, 0]
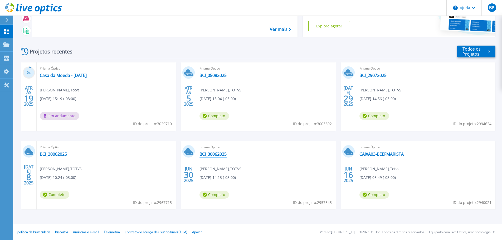
click at [213, 156] on font "BCI_30062025" at bounding box center [212, 154] width 27 height 6
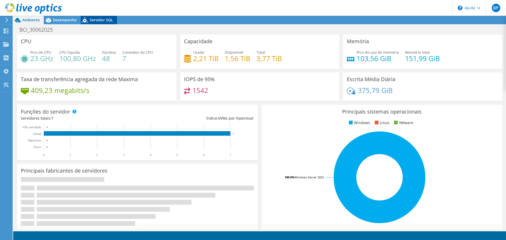
click at [100, 20] on font "Servidor SQL" at bounding box center [101, 19] width 23 height 5
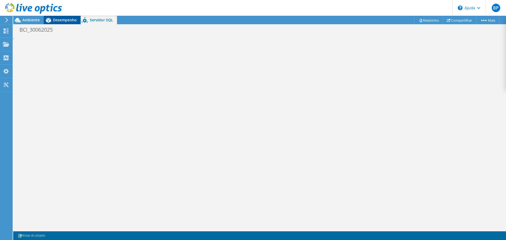
drag, startPoint x: 64, startPoint y: 22, endPoint x: 73, endPoint y: 21, distance: 9.5
click at [66, 22] on font "Desempenho" at bounding box center [65, 19] width 24 height 5
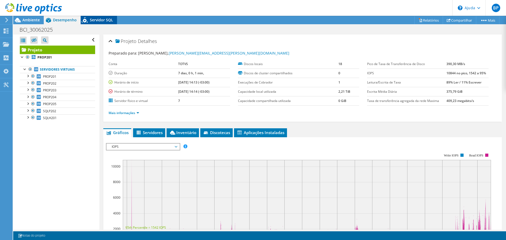
click at [92, 20] on font "Servidor SQL" at bounding box center [101, 19] width 23 height 5
